Goal: Transaction & Acquisition: Book appointment/travel/reservation

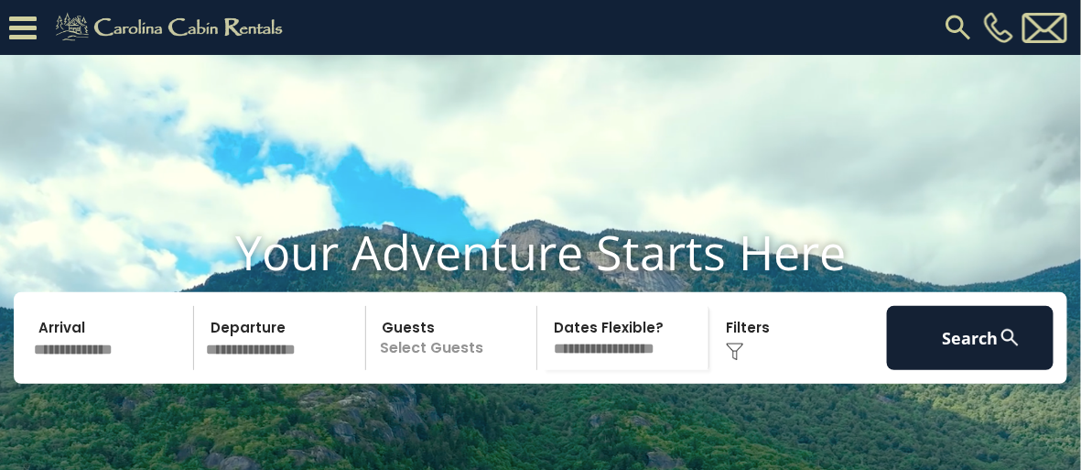
click at [746, 16] on div "[PHONE_NUMBER]" at bounding box center [687, 27] width 769 height 55
click at [959, 26] on img at bounding box center [958, 27] width 33 height 33
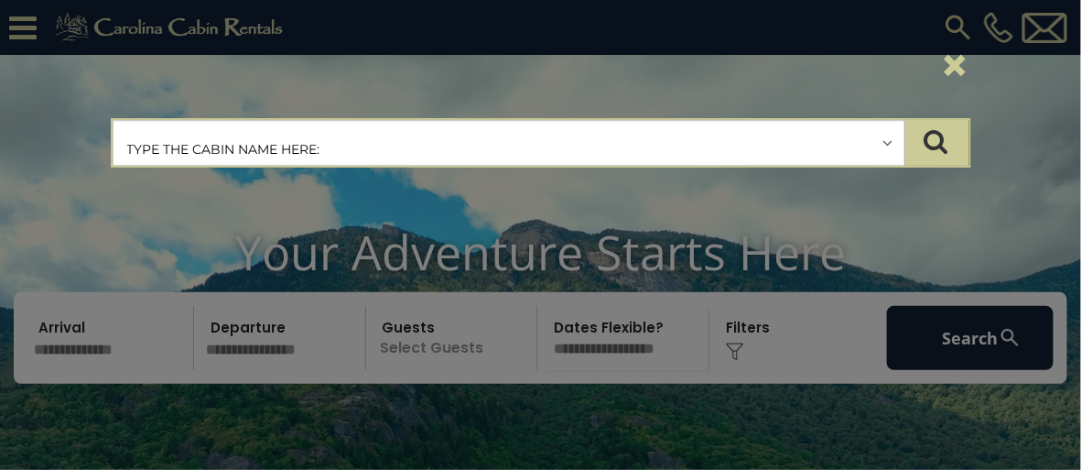
click at [562, 138] on input "text" at bounding box center [509, 144] width 791 height 46
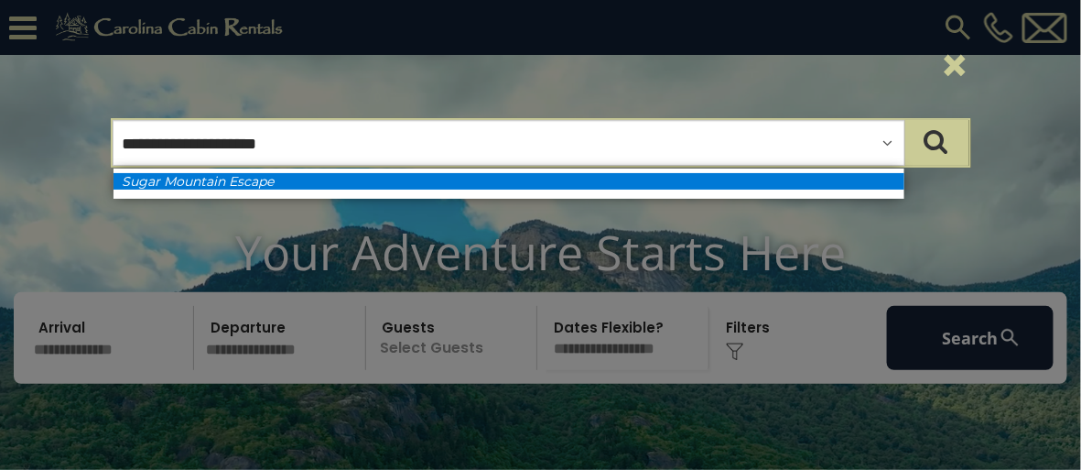
type input "**********"
click at [249, 179] on em "Sugar Mountain Escape" at bounding box center [199, 181] width 152 height 16
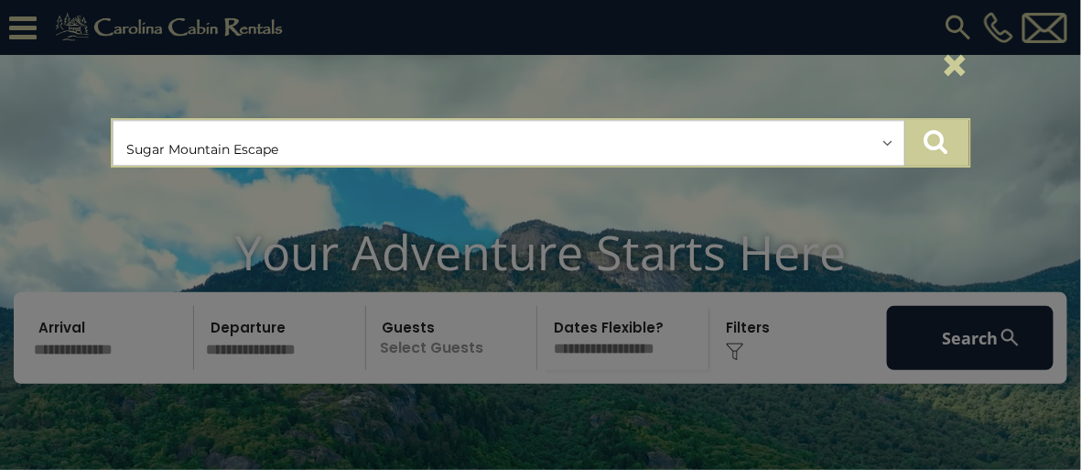
click at [946, 144] on icon "submit" at bounding box center [936, 141] width 24 height 26
click at [935, 136] on icon "submit" at bounding box center [936, 141] width 24 height 26
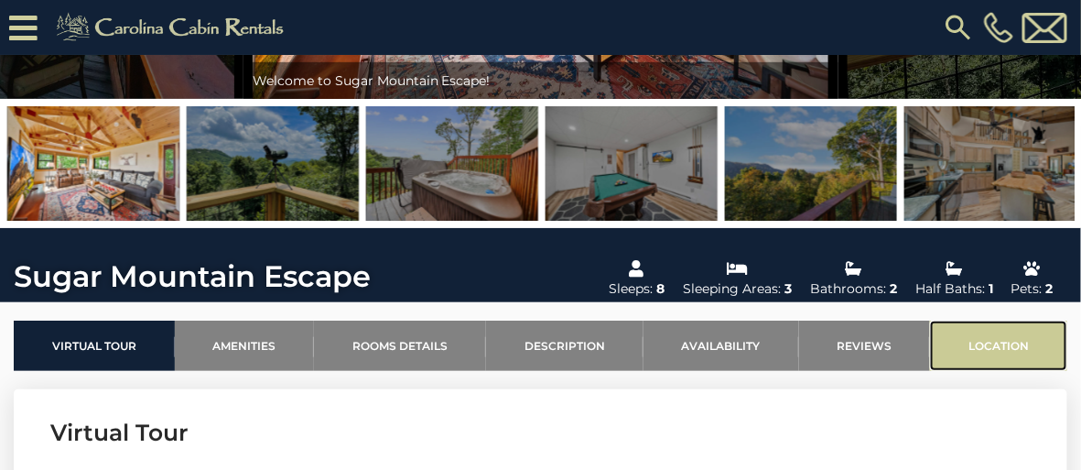
click at [993, 341] on link "Location" at bounding box center [998, 345] width 137 height 50
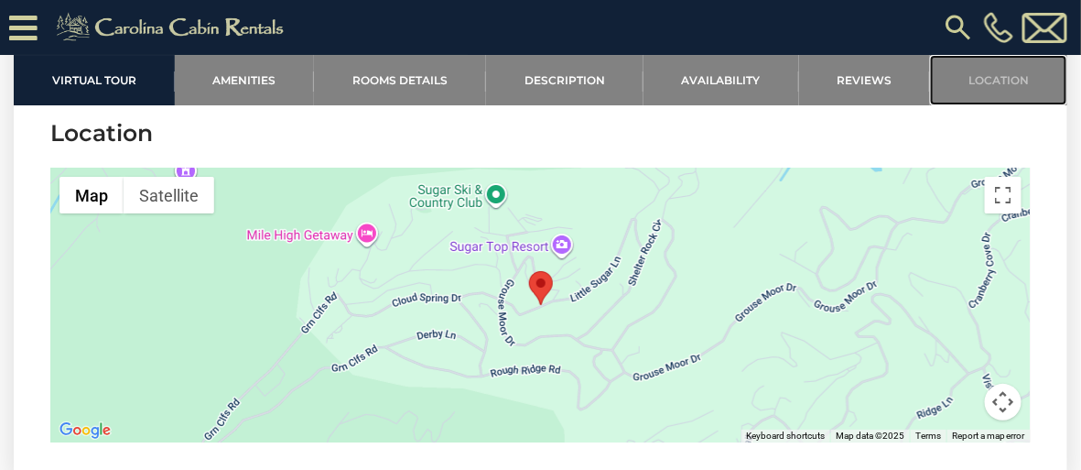
scroll to position [5900, 0]
click at [1003, 176] on button "Toggle fullscreen view" at bounding box center [1003, 194] width 37 height 37
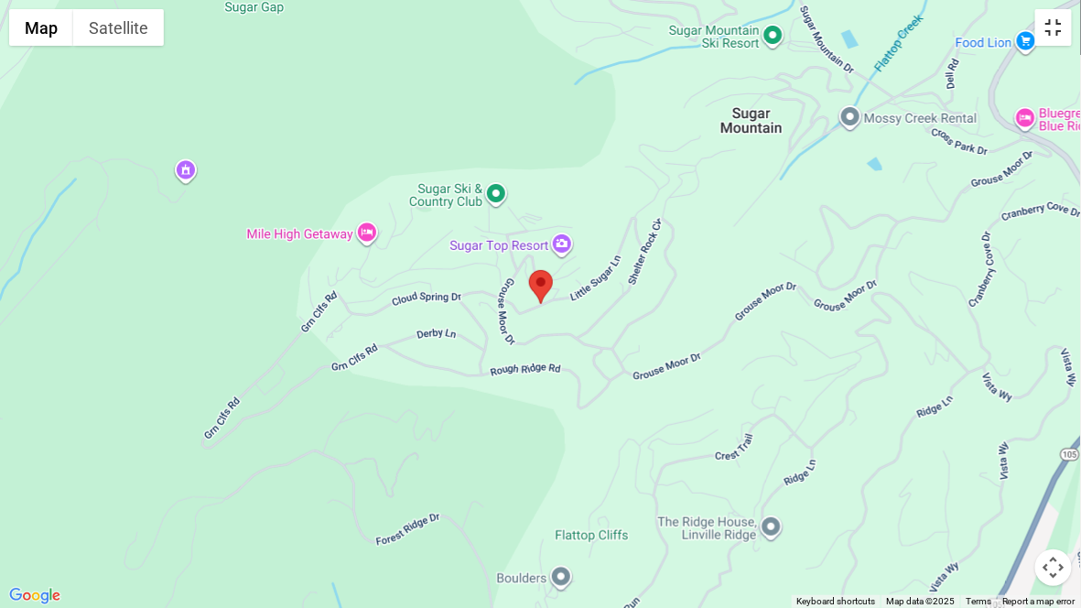
click at [1052, 22] on button "Toggle fullscreen view" at bounding box center [1053, 27] width 37 height 37
